Goal: Obtain resource: Download file/media

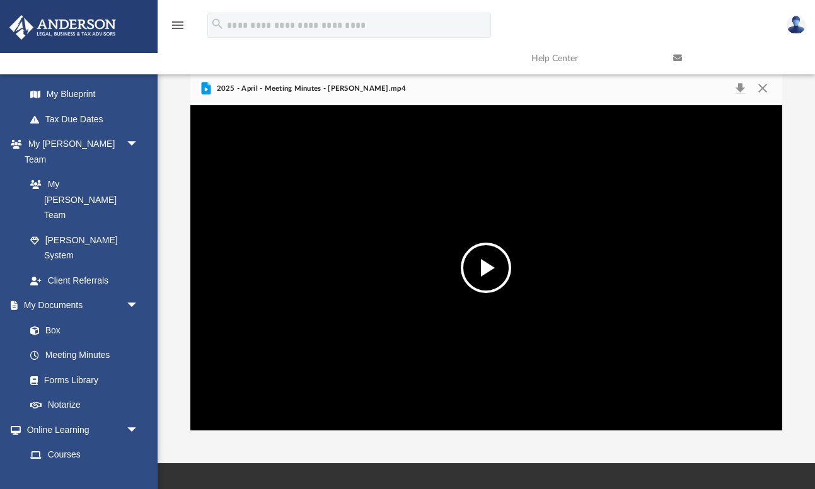
scroll to position [286, 592]
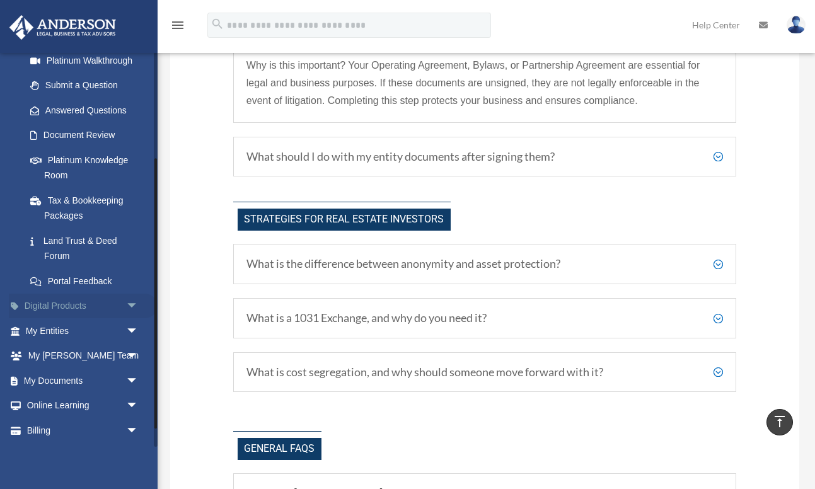
scroll to position [161, 0]
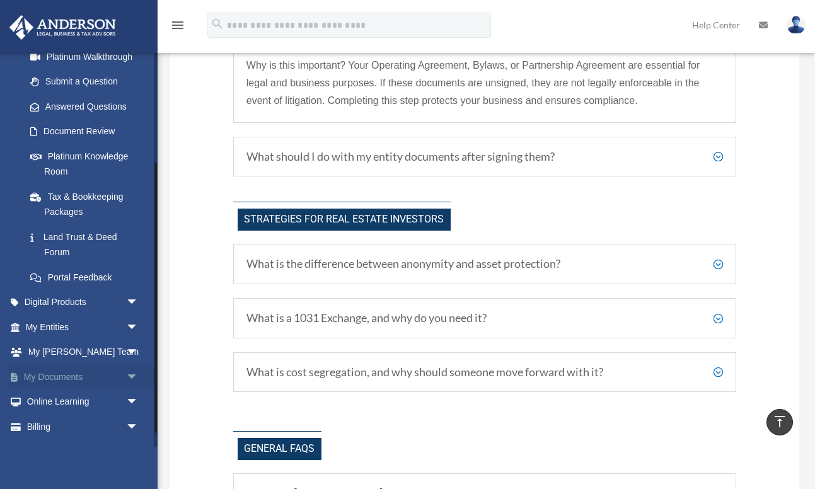
click at [130, 376] on span "arrow_drop_down" at bounding box center [138, 377] width 25 height 26
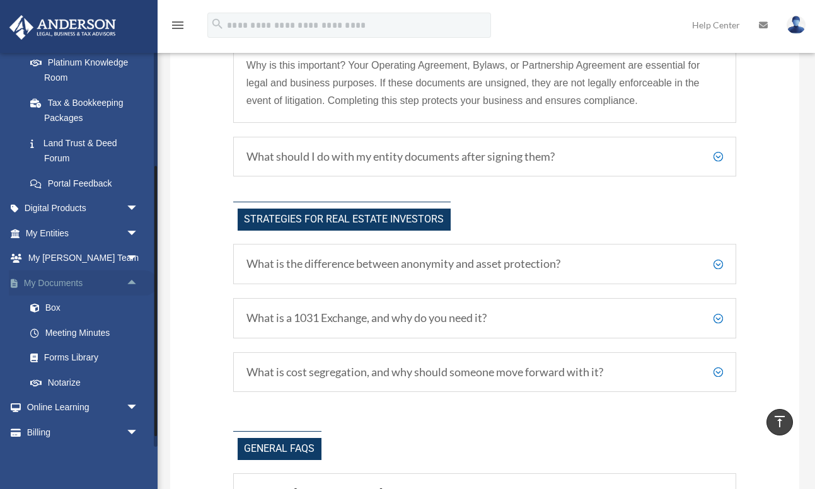
scroll to position [257, 0]
click at [62, 306] on link "Box" at bounding box center [88, 306] width 140 height 25
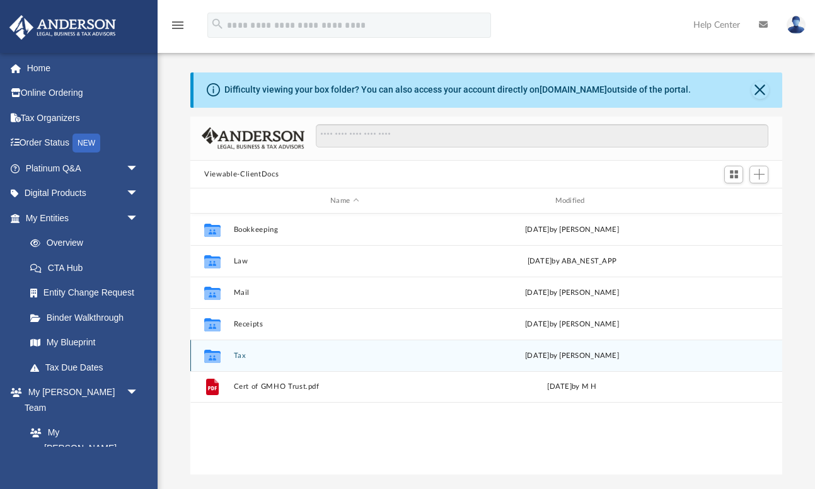
scroll to position [286, 592]
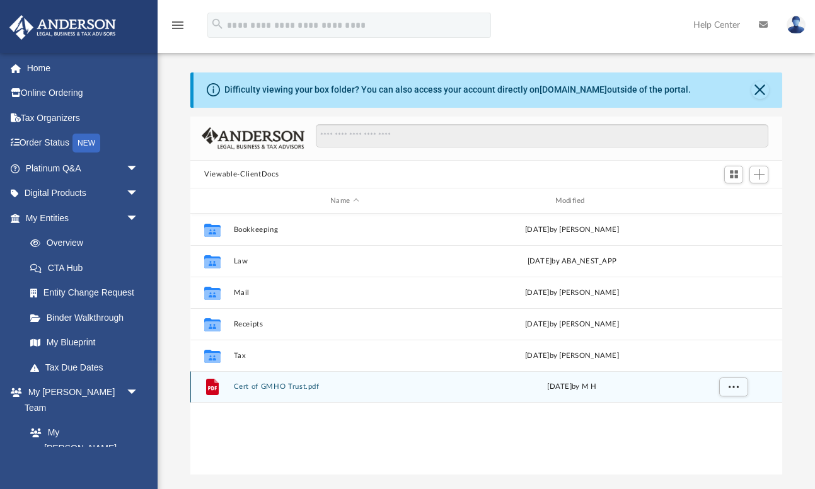
click at [265, 385] on button "Cert of GMHO Trust.pdf" at bounding box center [345, 387] width 222 height 8
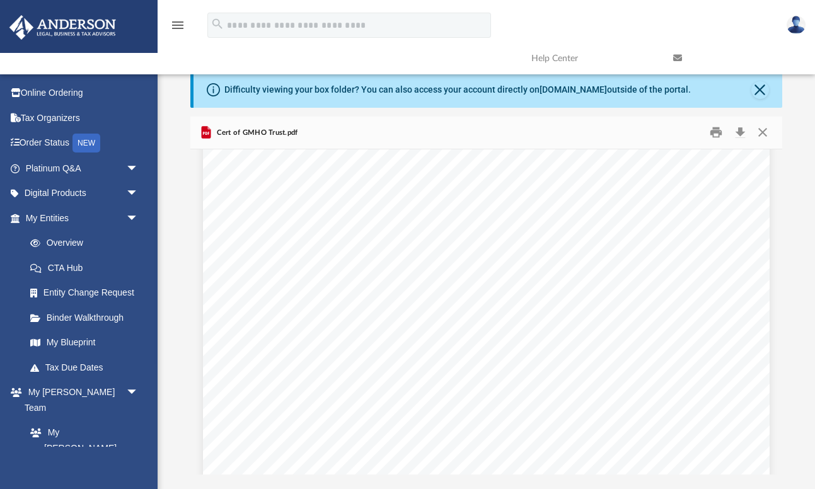
scroll to position [0, 0]
